Goal: Information Seeking & Learning: Find specific fact

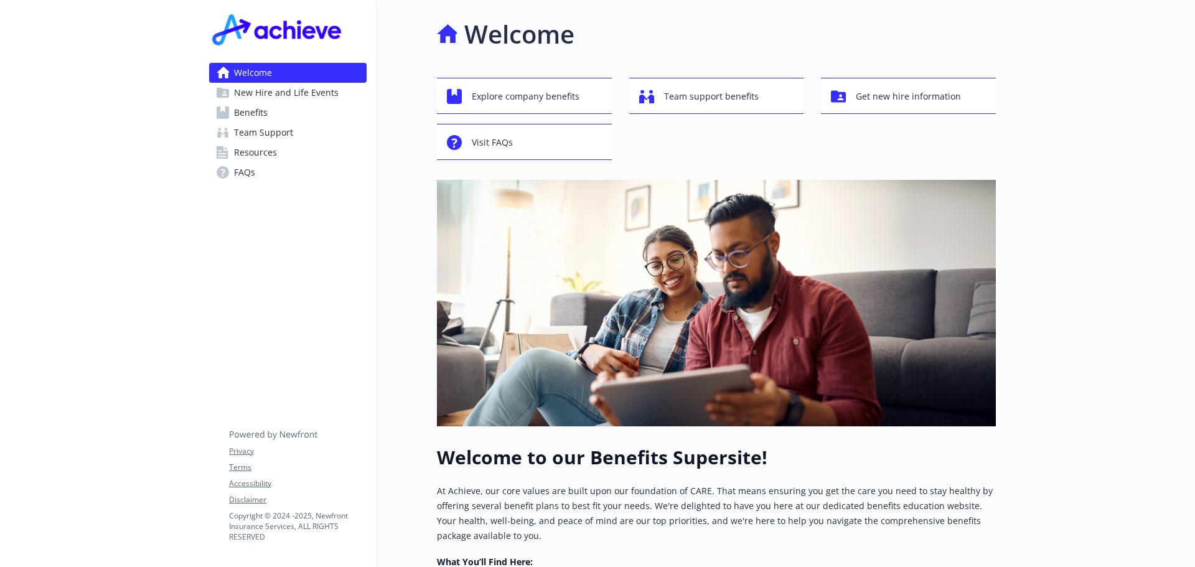
click at [284, 90] on span "New Hire and Life Events" at bounding box center [286, 93] width 105 height 20
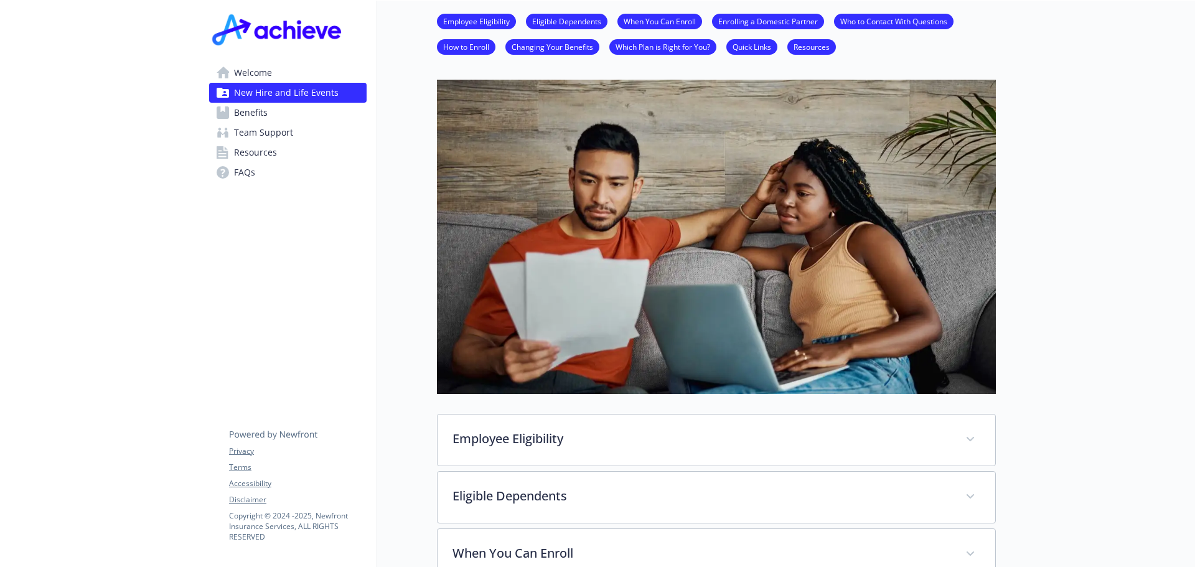
scroll to position [62, 0]
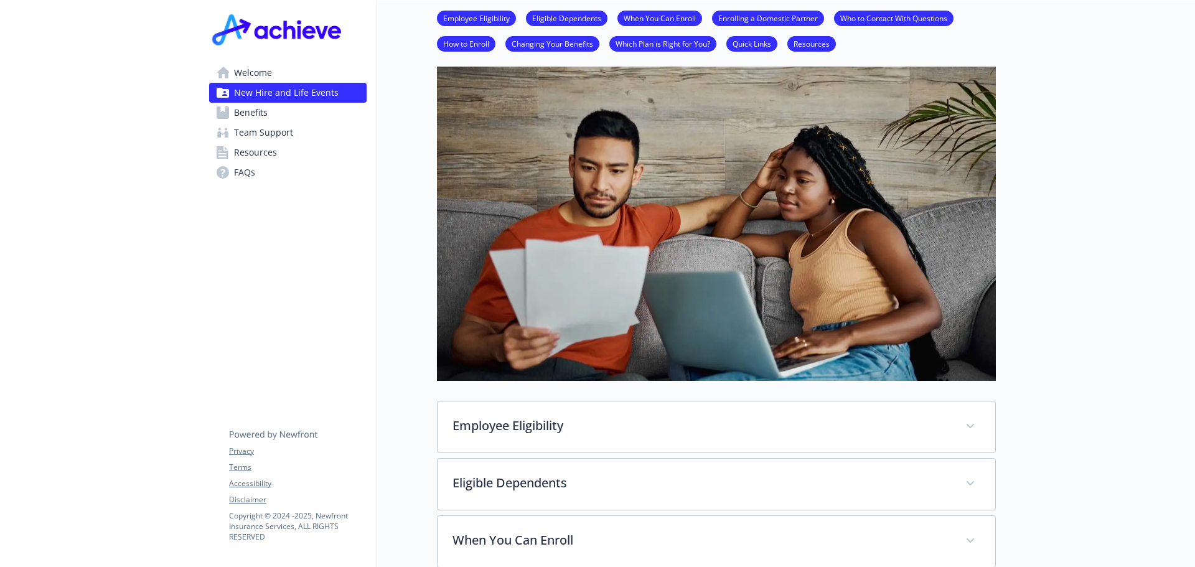
click at [281, 159] on link "Resources" at bounding box center [288, 153] width 158 height 20
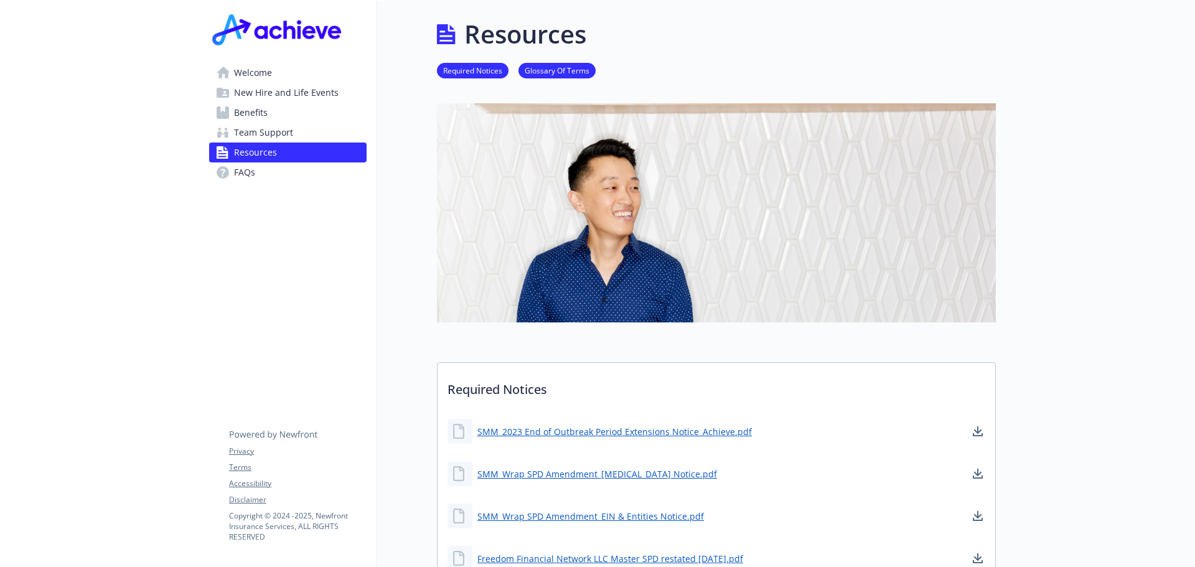
click at [253, 118] on span "Benefits" at bounding box center [251, 113] width 34 height 20
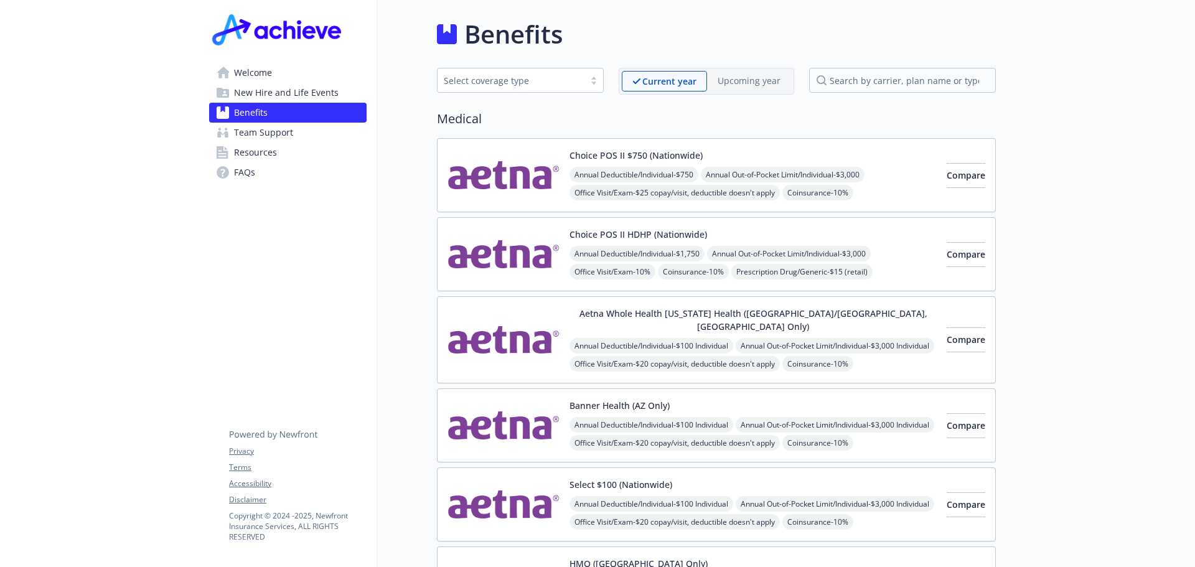
click at [299, 171] on link "FAQs" at bounding box center [288, 173] width 158 height 20
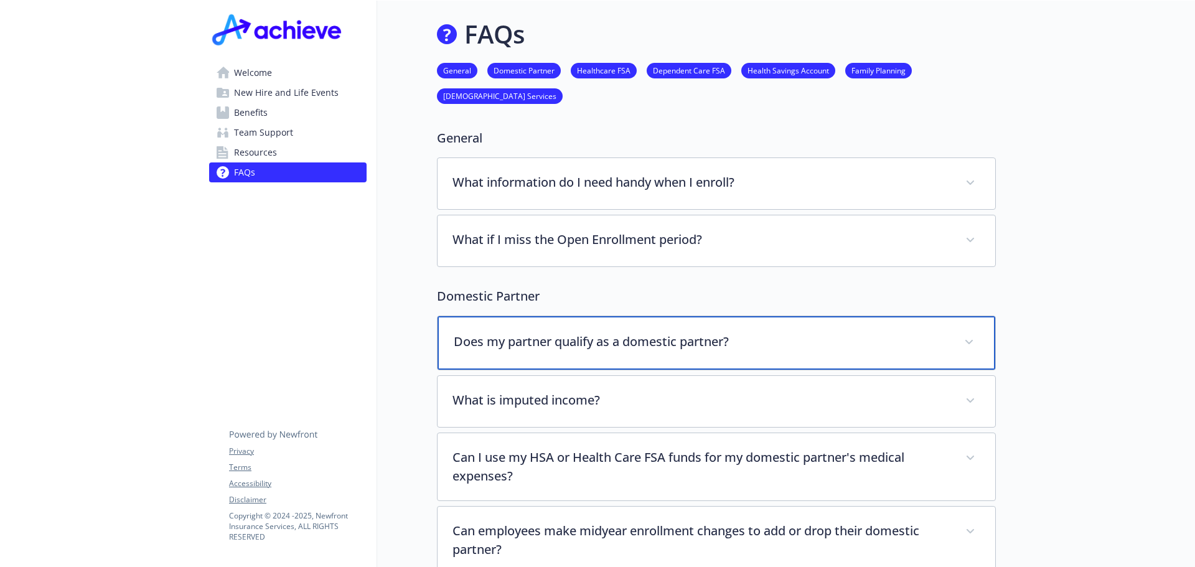
click at [547, 334] on p "Does my partner qualify as a domestic partner?" at bounding box center [702, 341] width 496 height 19
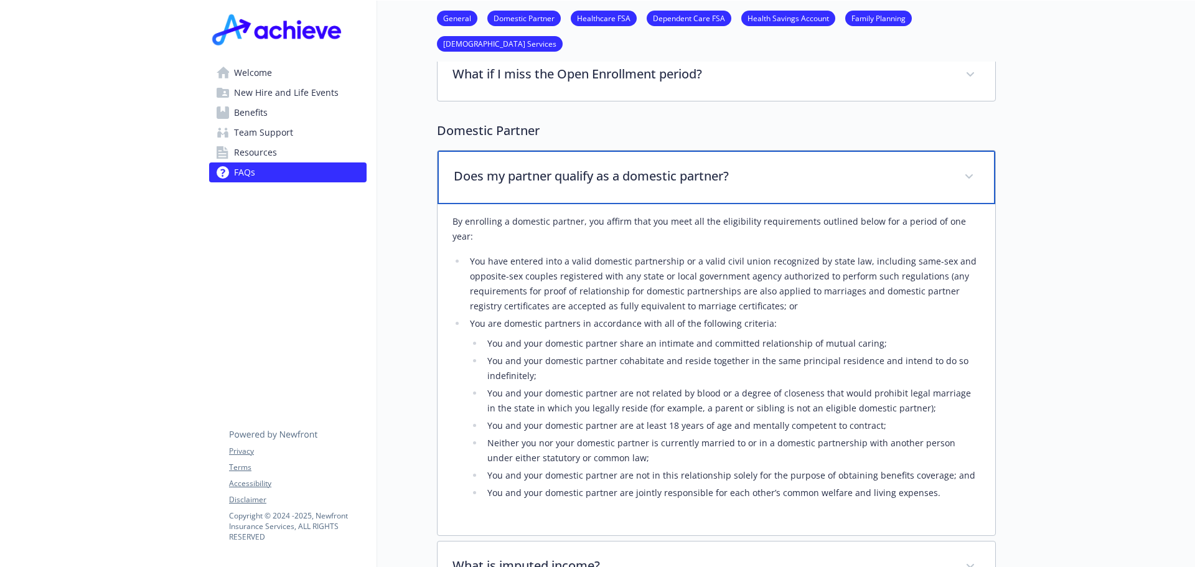
scroll to position [187, 0]
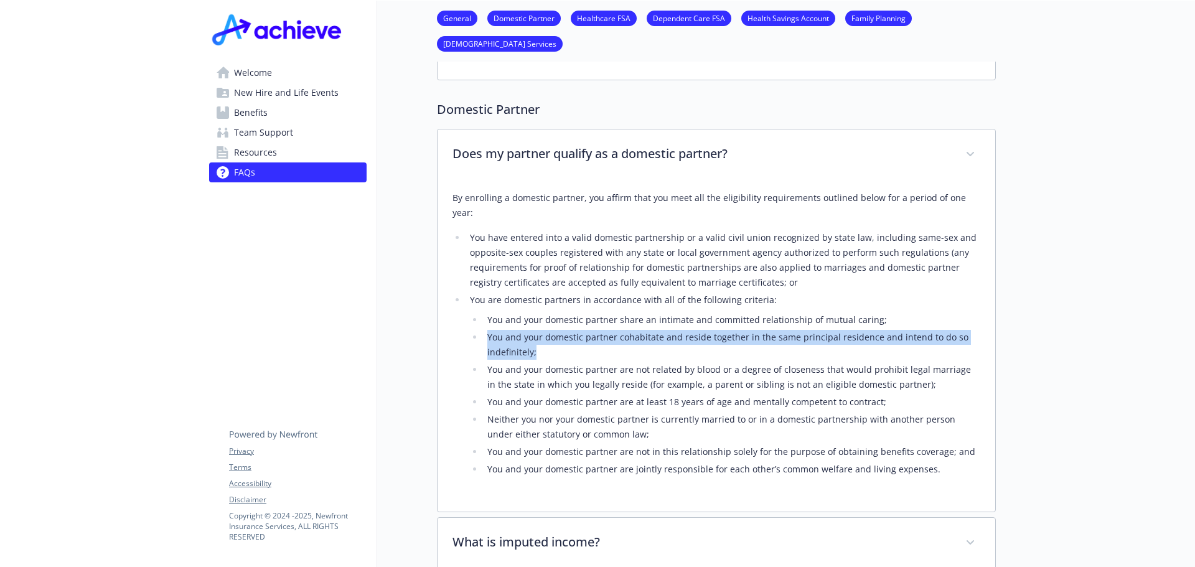
drag, startPoint x: 544, startPoint y: 338, endPoint x: 484, endPoint y: 324, distance: 61.3
click at [484, 330] on li "You and your domestic partner cohabitate and reside together in the same princi…" at bounding box center [732, 345] width 497 height 30
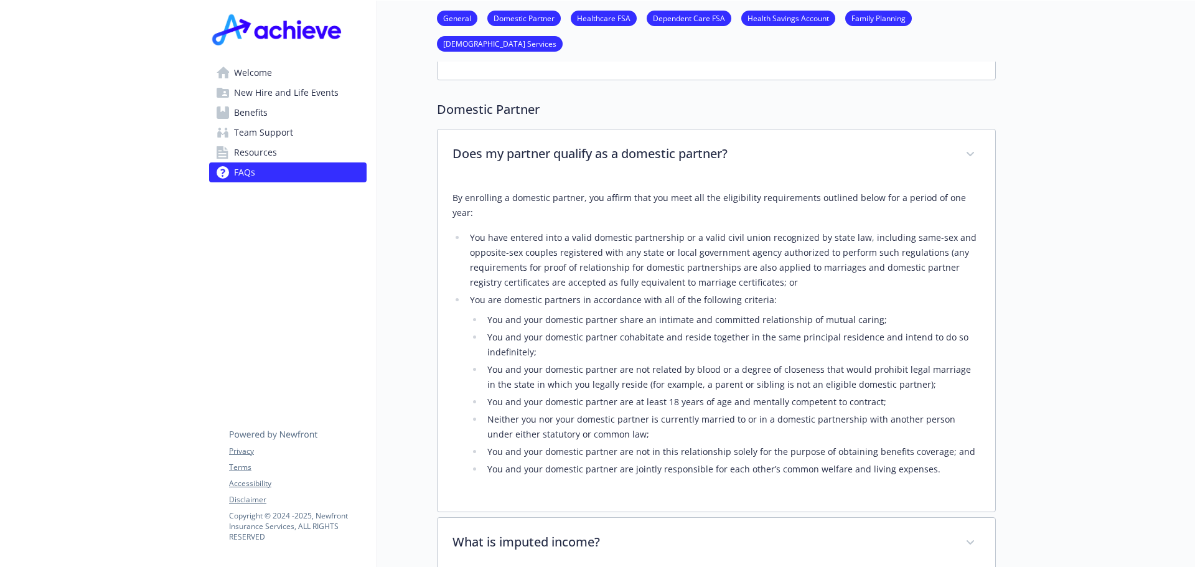
click at [678, 362] on li "You and your domestic partner are not related by blood or a degree of closeness…" at bounding box center [732, 377] width 497 height 30
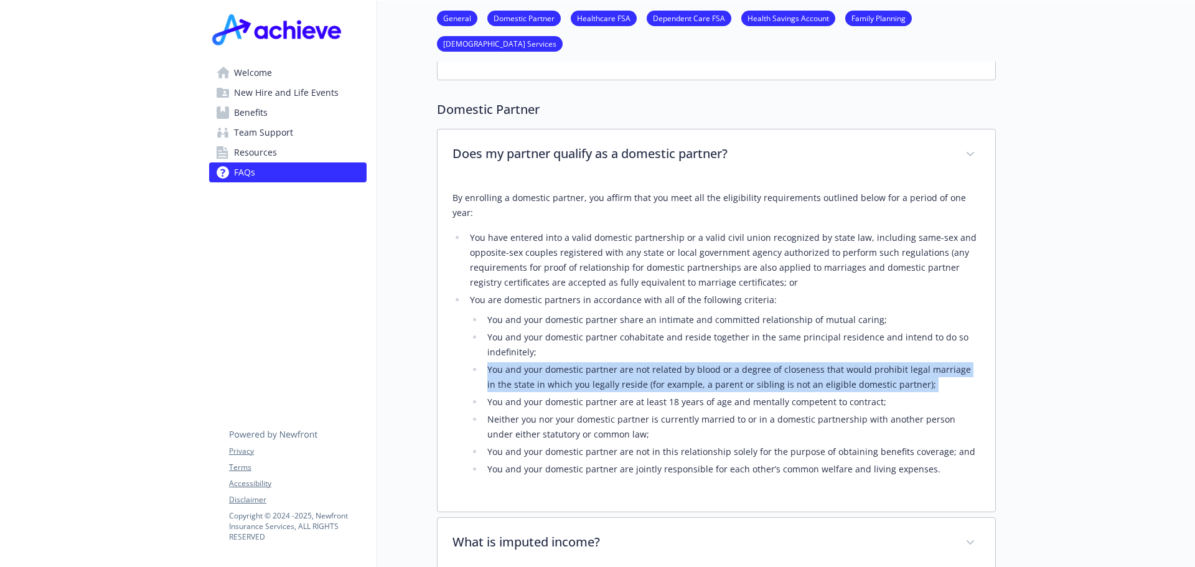
click at [678, 362] on li "You and your domestic partner are not related by blood or a degree of closeness…" at bounding box center [732, 377] width 497 height 30
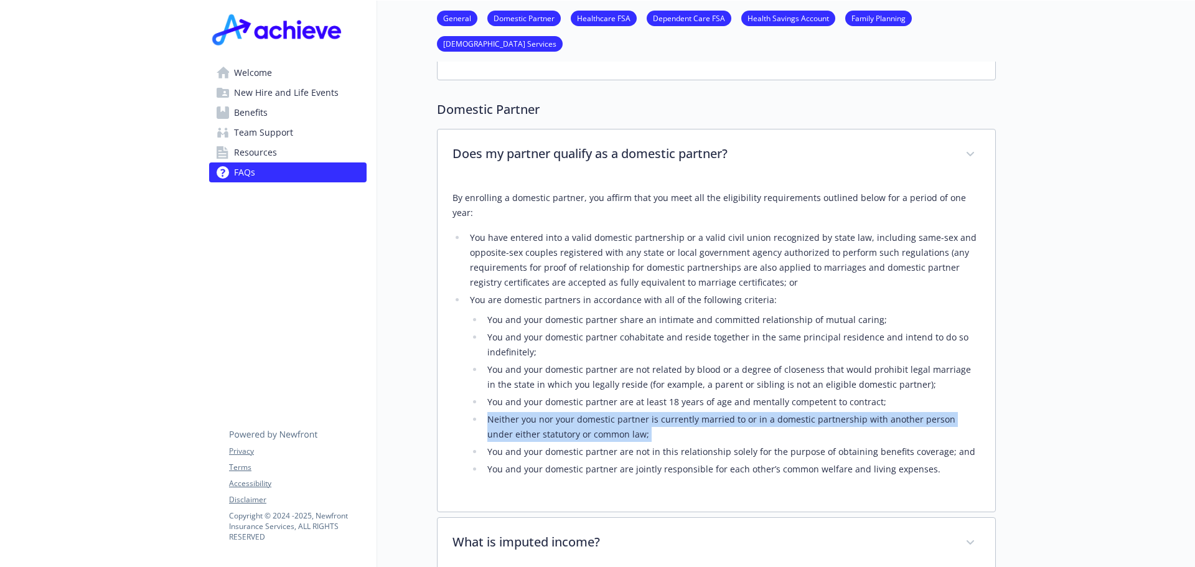
drag, startPoint x: 633, startPoint y: 414, endPoint x: 493, endPoint y: 397, distance: 140.5
click at [489, 412] on li "Neither you nor your domestic partner is currently married to or in a domestic …" at bounding box center [732, 427] width 497 height 30
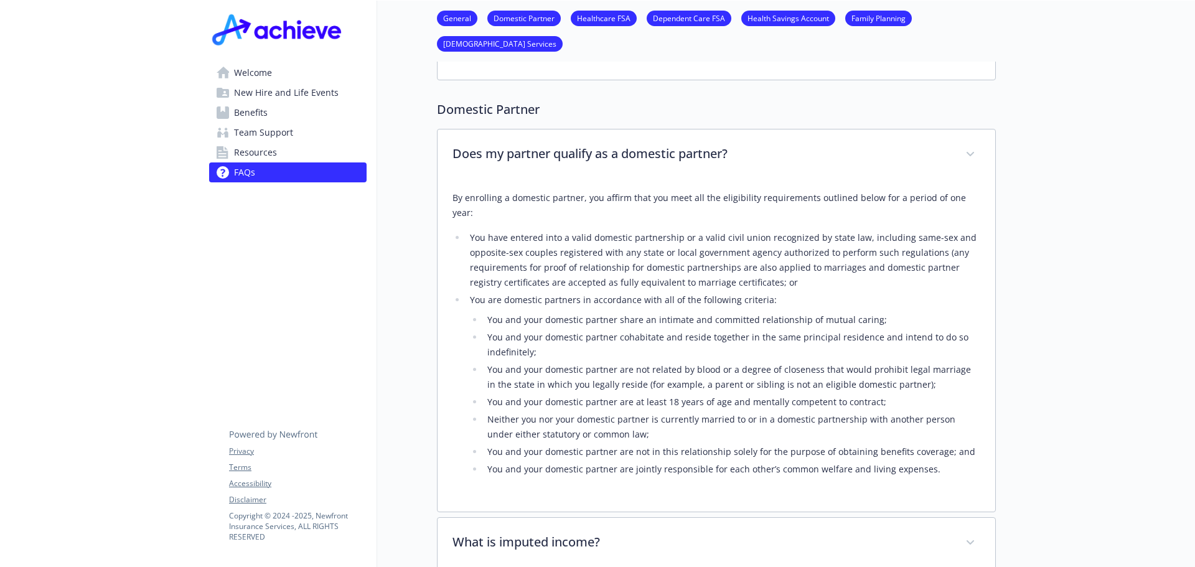
click at [622, 445] on li "You and your domestic partner are not in this relationship solely for the purpo…" at bounding box center [732, 452] width 497 height 15
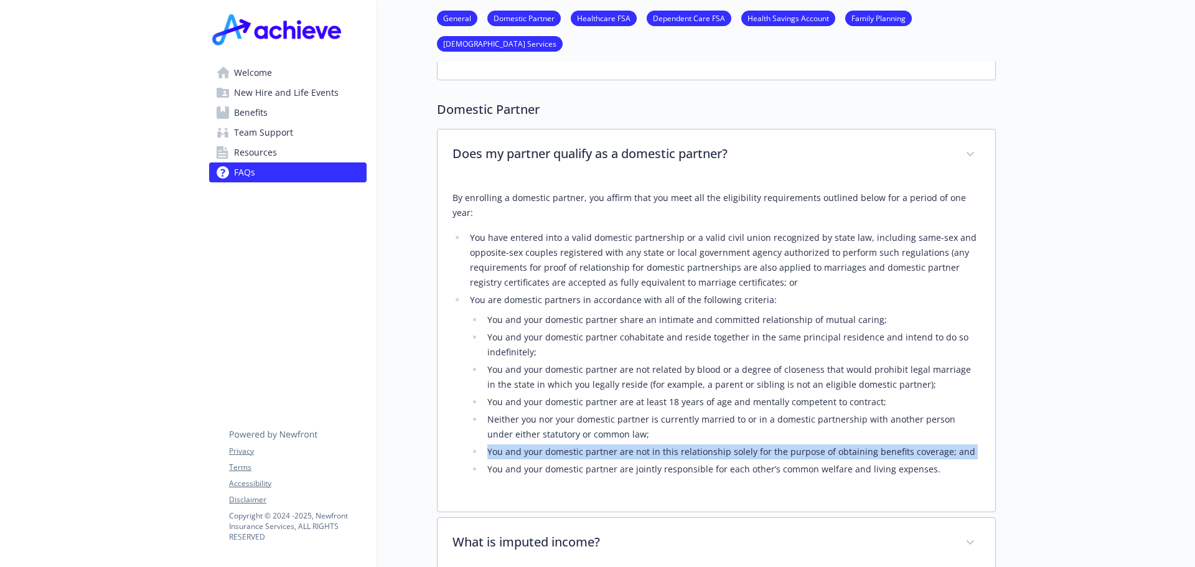
click at [622, 445] on li "You and your domestic partner are not in this relationship solely for the purpo…" at bounding box center [732, 452] width 497 height 15
click at [615, 445] on li "You and your domestic partner are not in this relationship solely for the purpo…" at bounding box center [732, 452] width 497 height 15
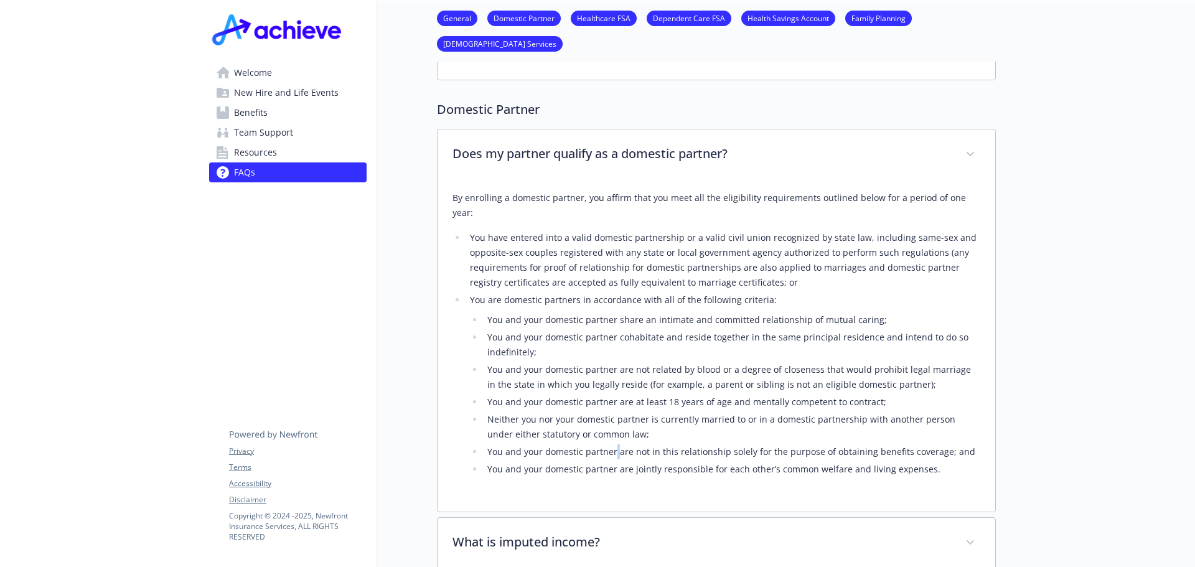
click at [615, 445] on li "You and your domestic partner are not in this relationship solely for the purpo…" at bounding box center [732, 452] width 497 height 15
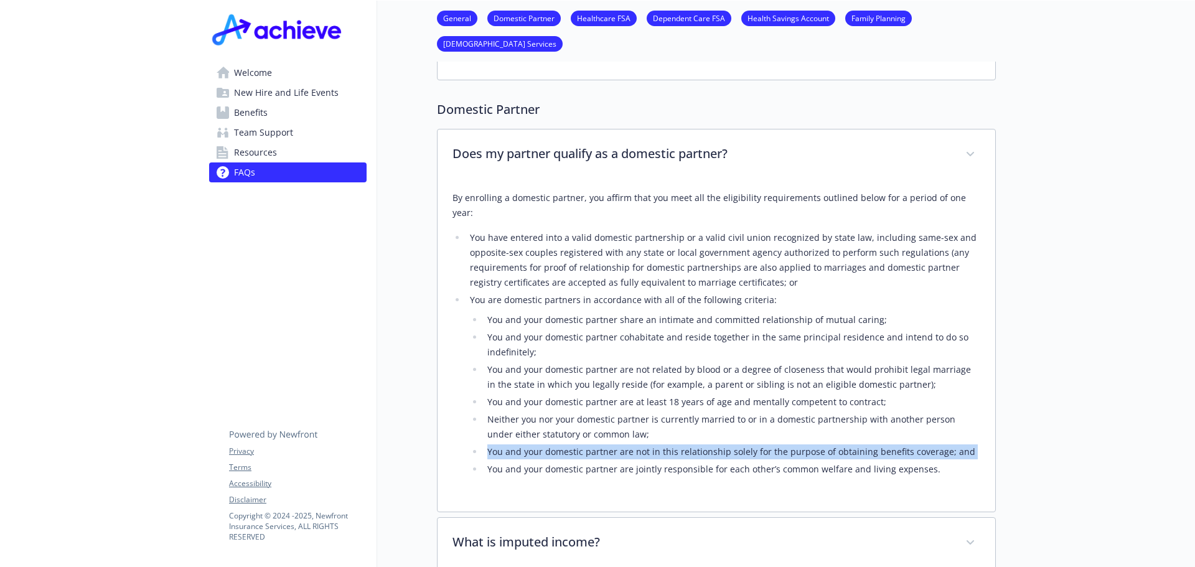
click at [615, 445] on li "You and your domestic partner are not in this relationship solely for the purpo…" at bounding box center [732, 452] width 497 height 15
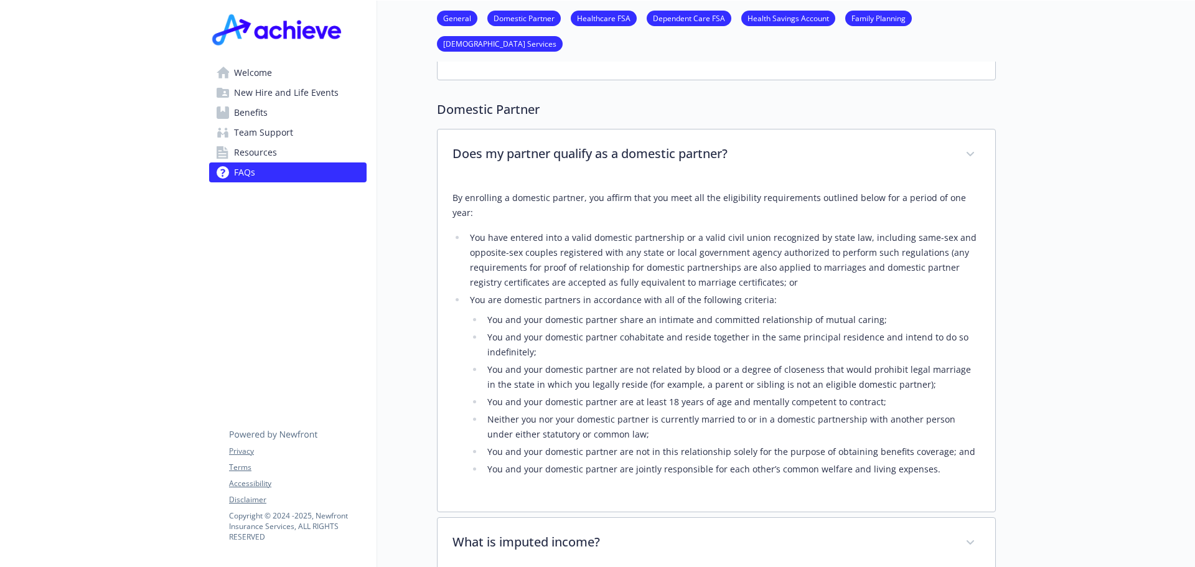
click at [606, 462] on li "You and your domestic partner are jointly responsible for each other’s common w…" at bounding box center [732, 469] width 497 height 15
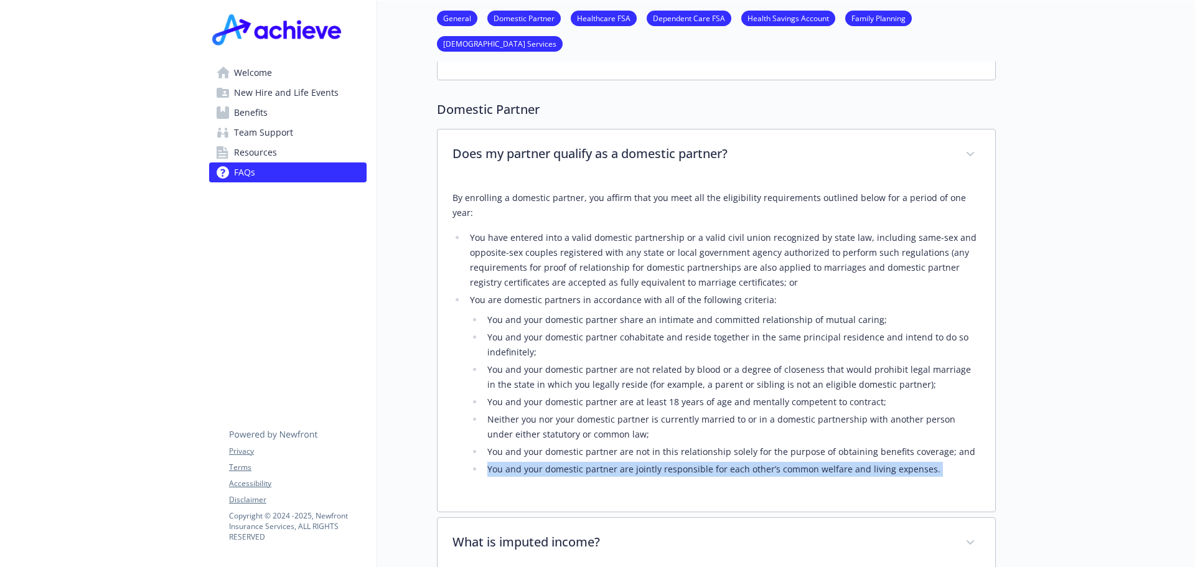
click at [606, 462] on li "You and your domestic partner are jointly responsible for each other’s common w…" at bounding box center [732, 469] width 497 height 15
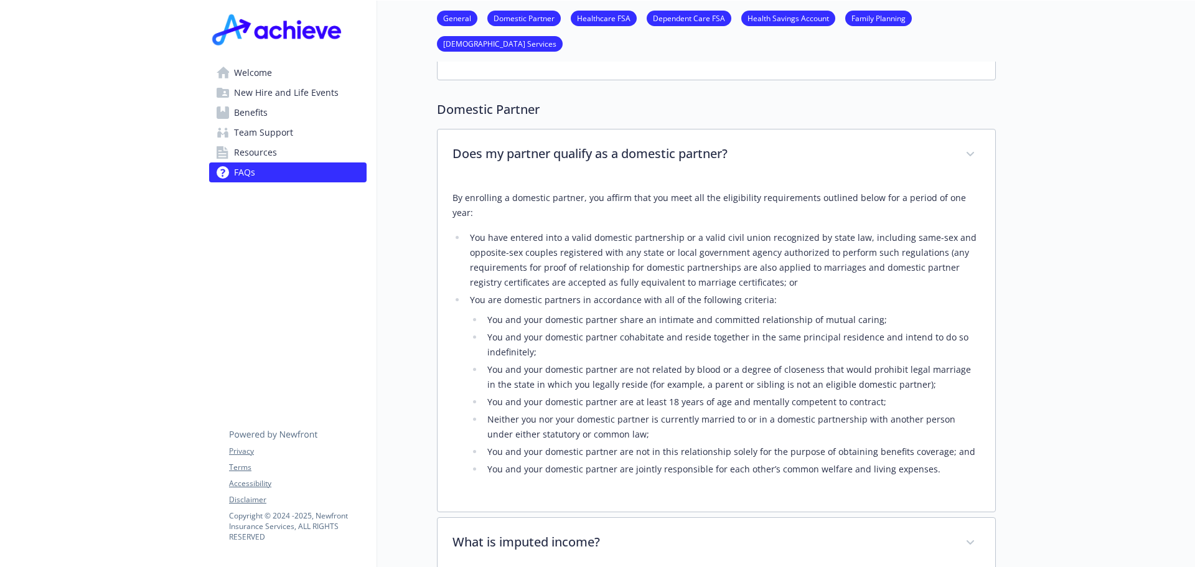
click at [693, 396] on ul "You and your domestic partner share an intimate and committed relationship of m…" at bounding box center [725, 395] width 511 height 164
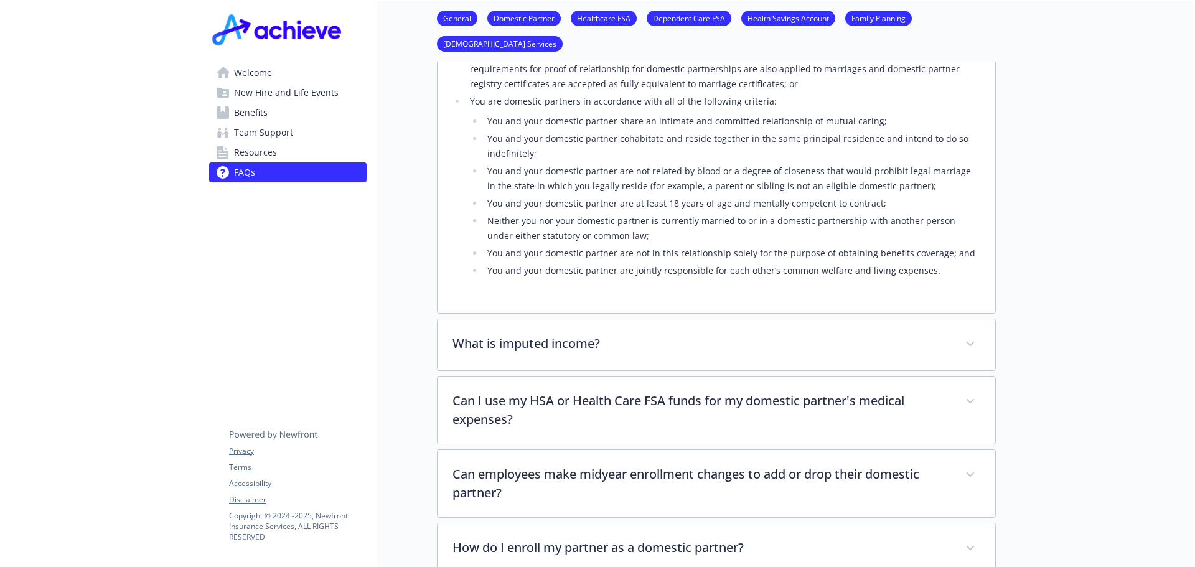
scroll to position [436, 0]
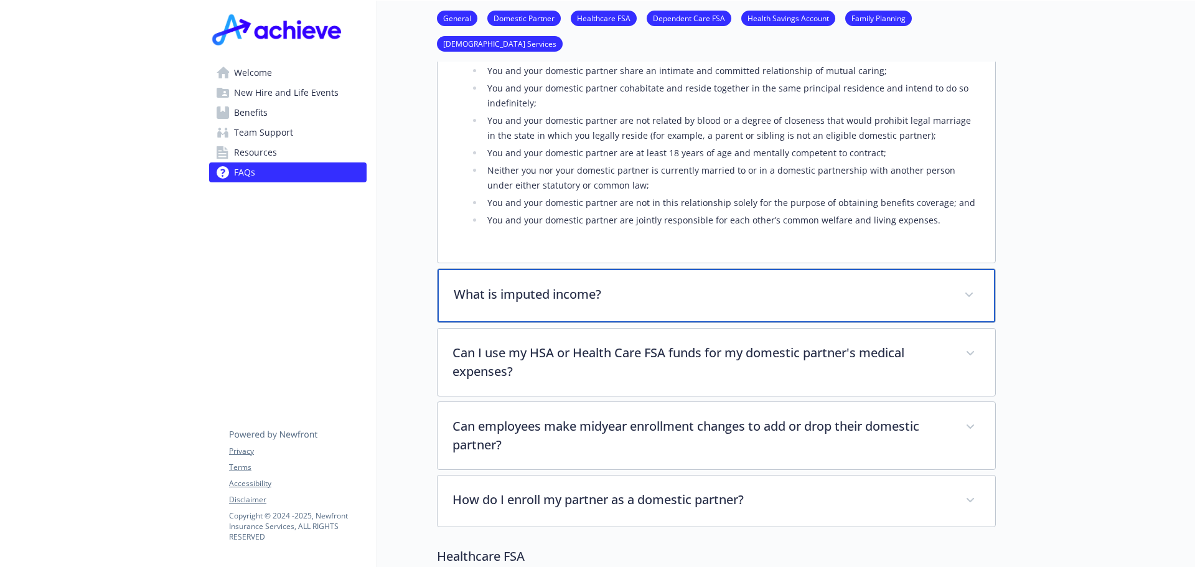
click at [629, 269] on div "What is imputed income?" at bounding box center [717, 296] width 558 height 54
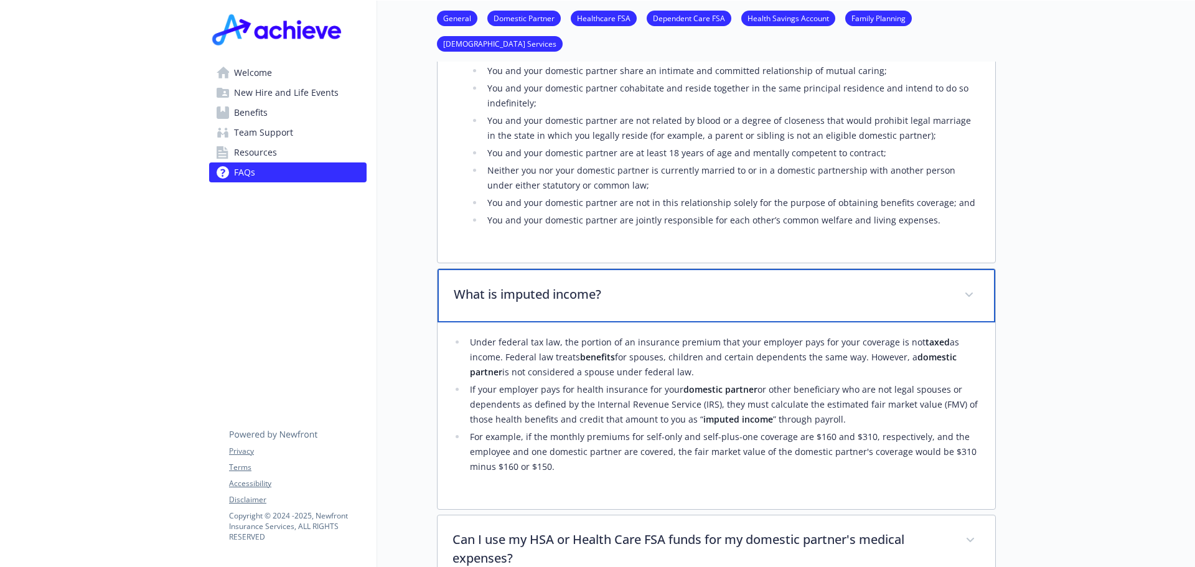
click at [630, 269] on div "What is imputed income?" at bounding box center [717, 296] width 558 height 54
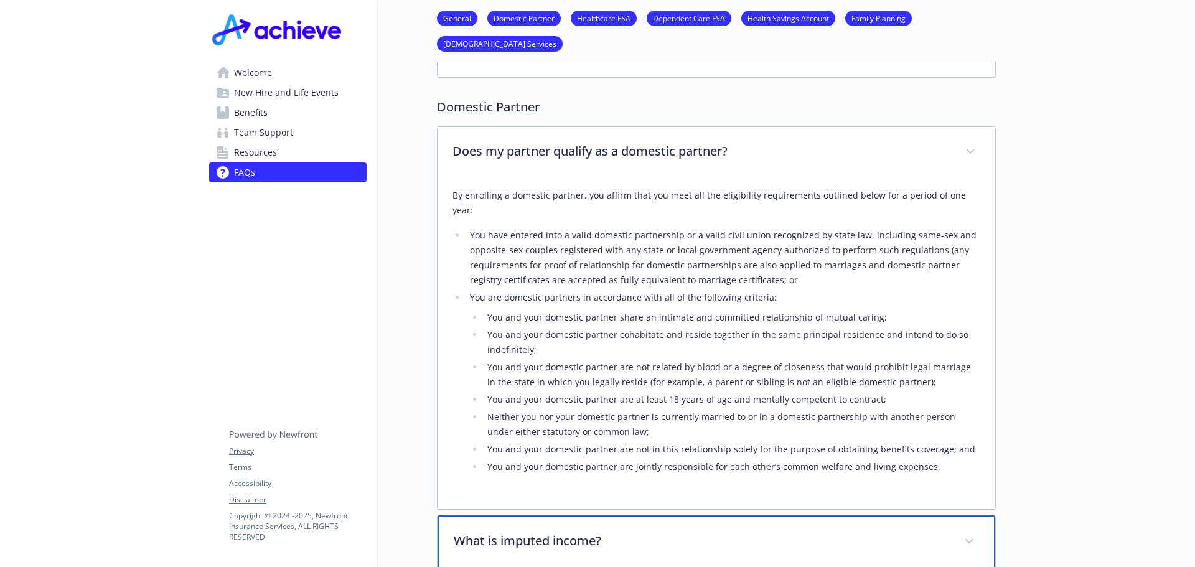
scroll to position [187, 0]
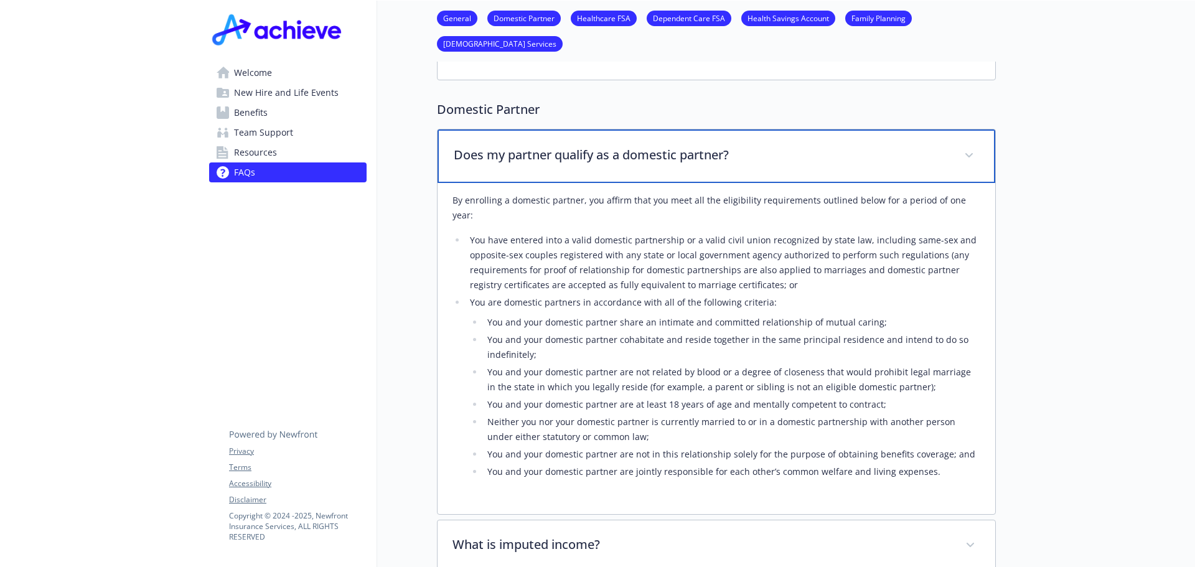
click at [988, 154] on div "Does my partner qualify as a domestic partner?" at bounding box center [717, 157] width 558 height 54
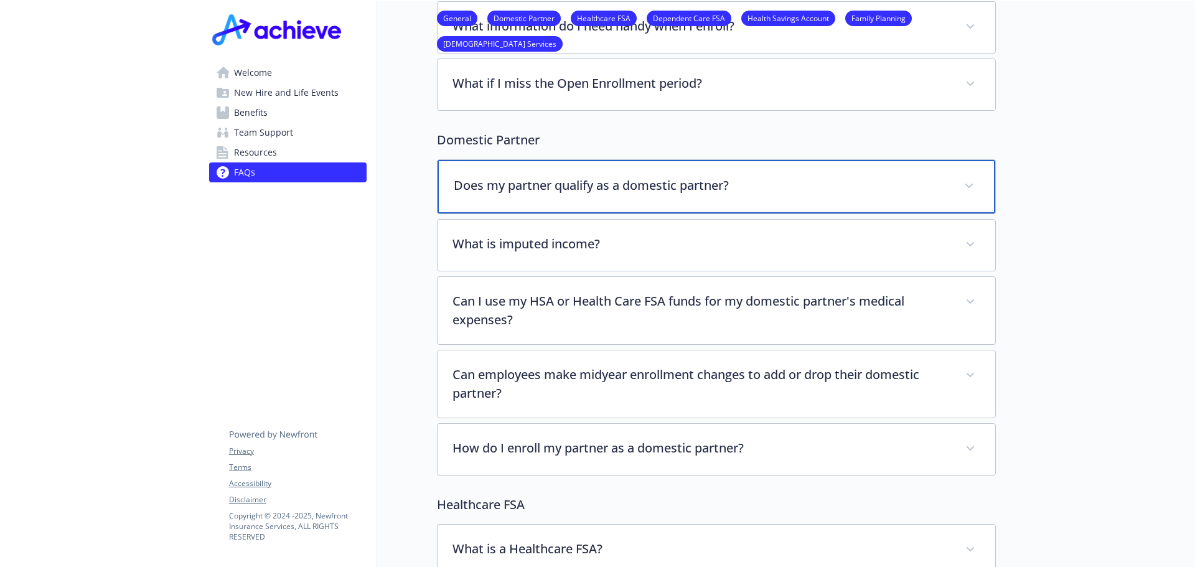
scroll to position [0, 0]
